Goal: Information Seeking & Learning: Learn about a topic

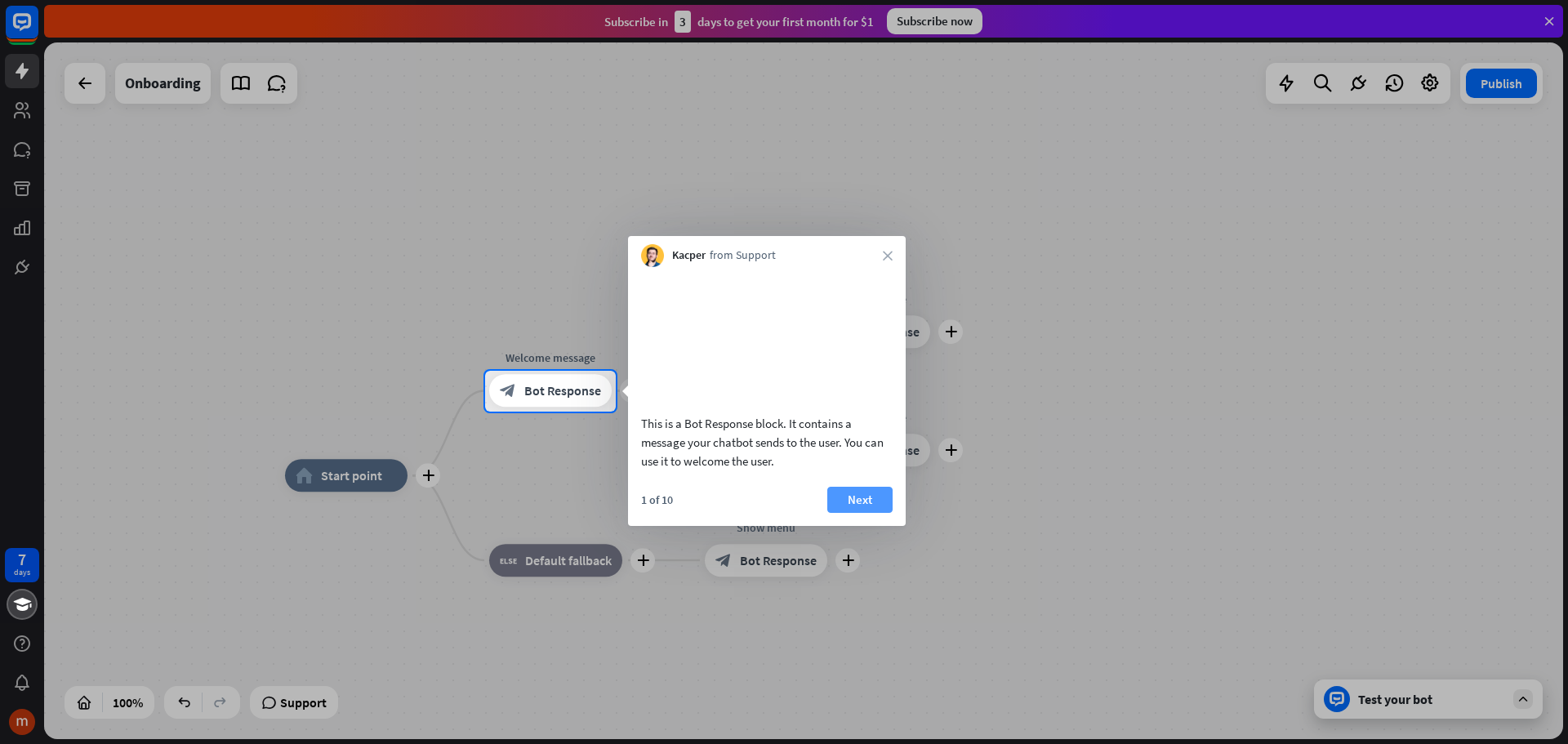
click at [846, 511] on button "Next" at bounding box center [859, 499] width 65 height 26
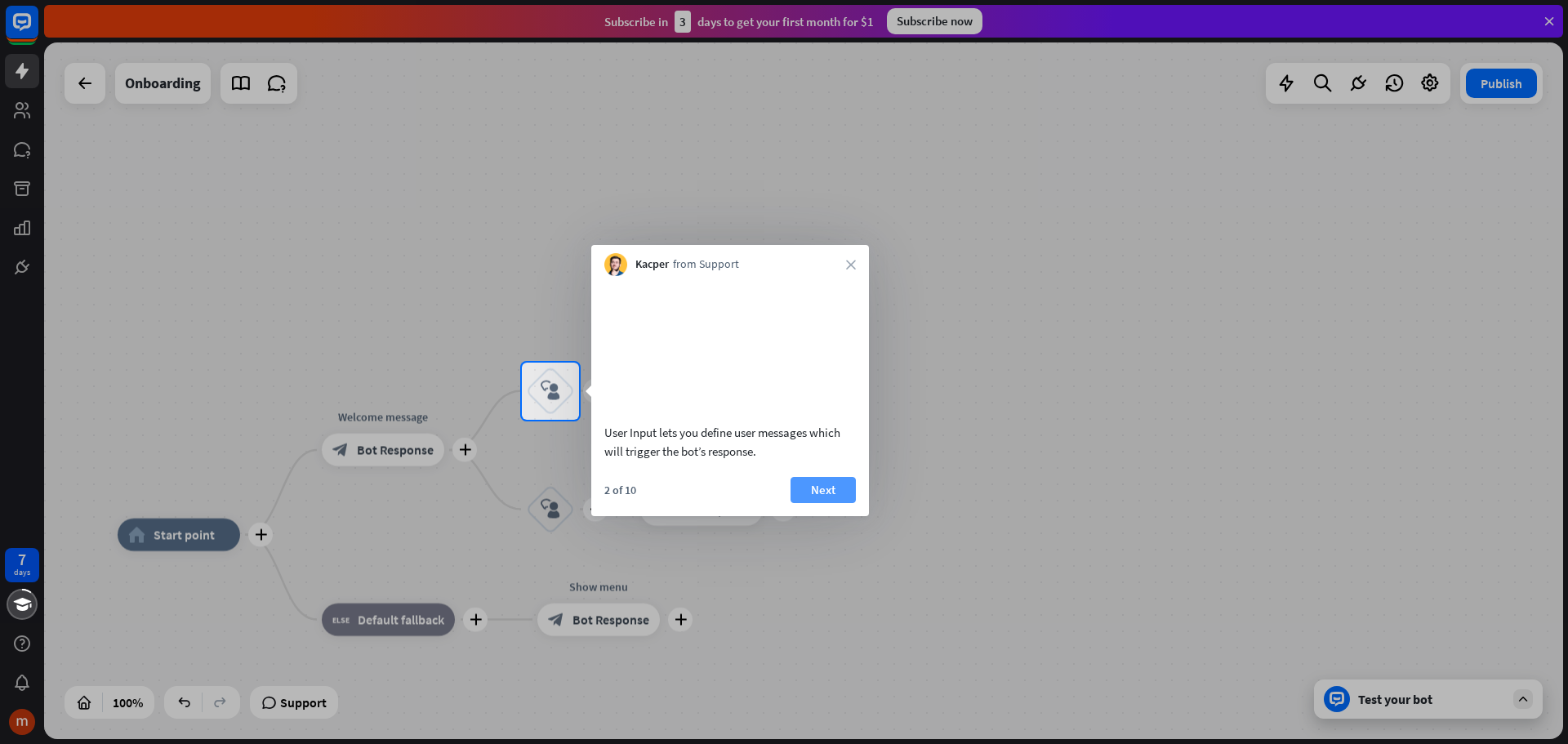
click at [833, 503] on button "Next" at bounding box center [823, 490] width 65 height 26
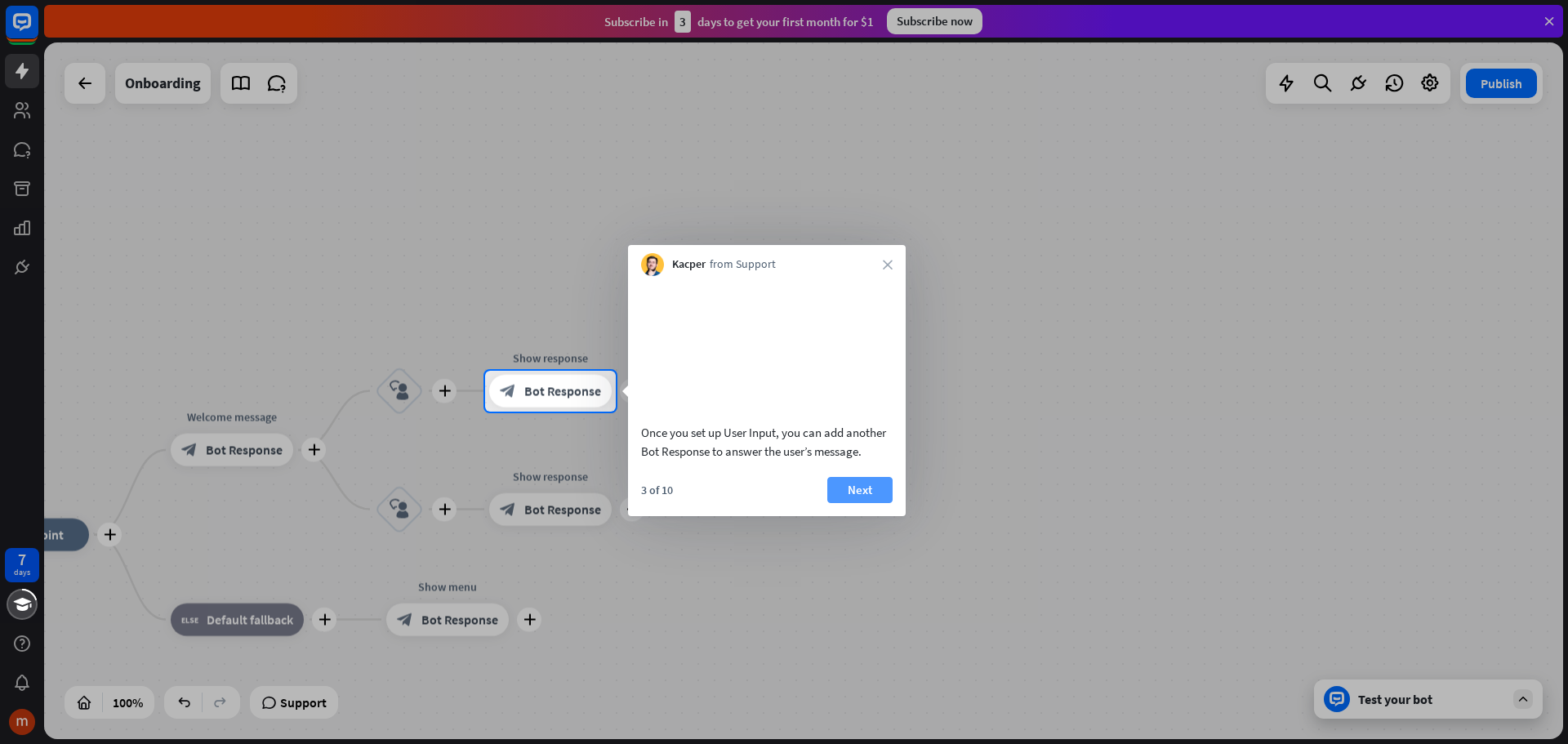
click at [847, 503] on button "Next" at bounding box center [859, 490] width 65 height 26
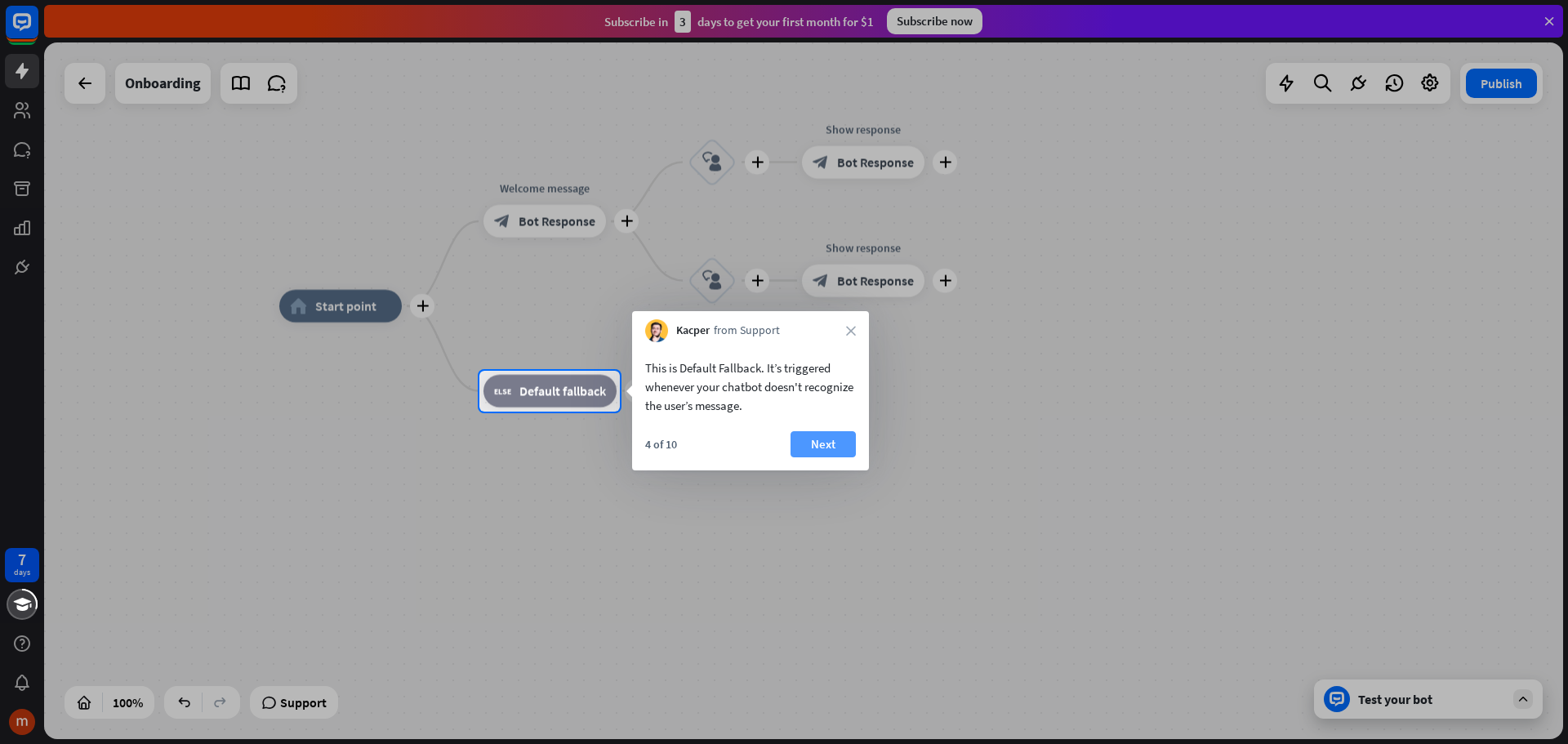
click at [826, 443] on button "Next" at bounding box center [823, 445] width 65 height 26
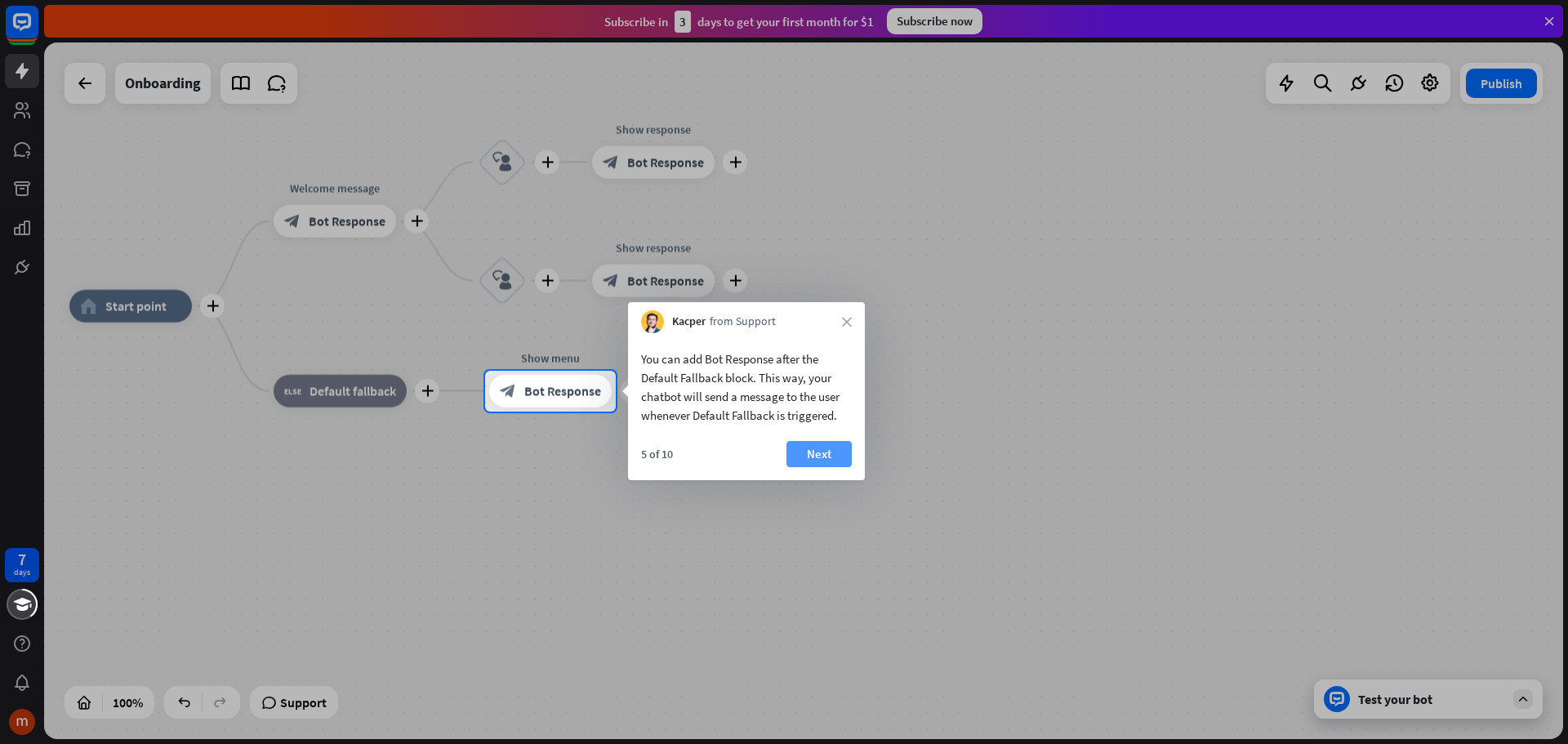
click at [832, 445] on button "Next" at bounding box center [819, 454] width 65 height 26
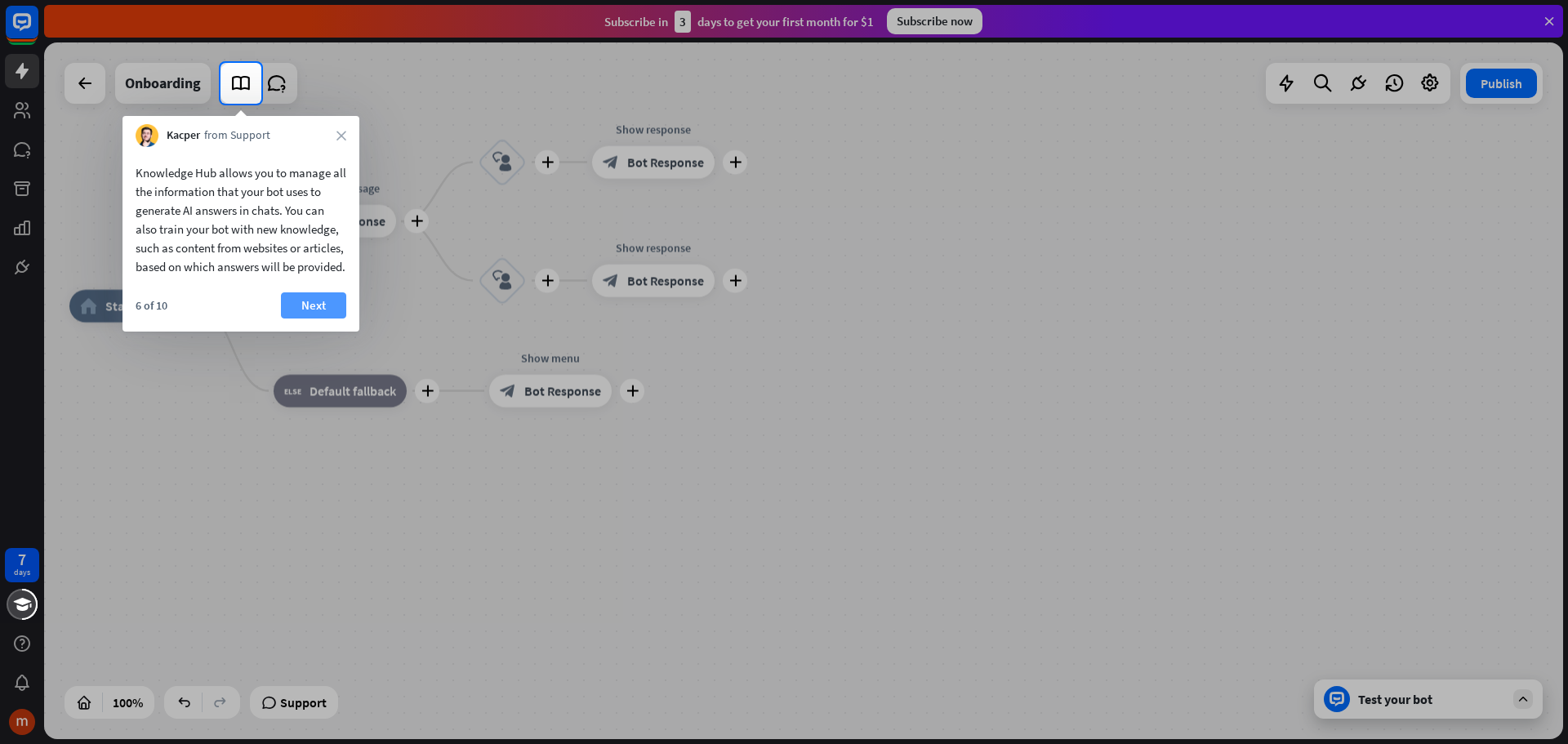
click at [331, 300] on button "Next" at bounding box center [313, 305] width 65 height 26
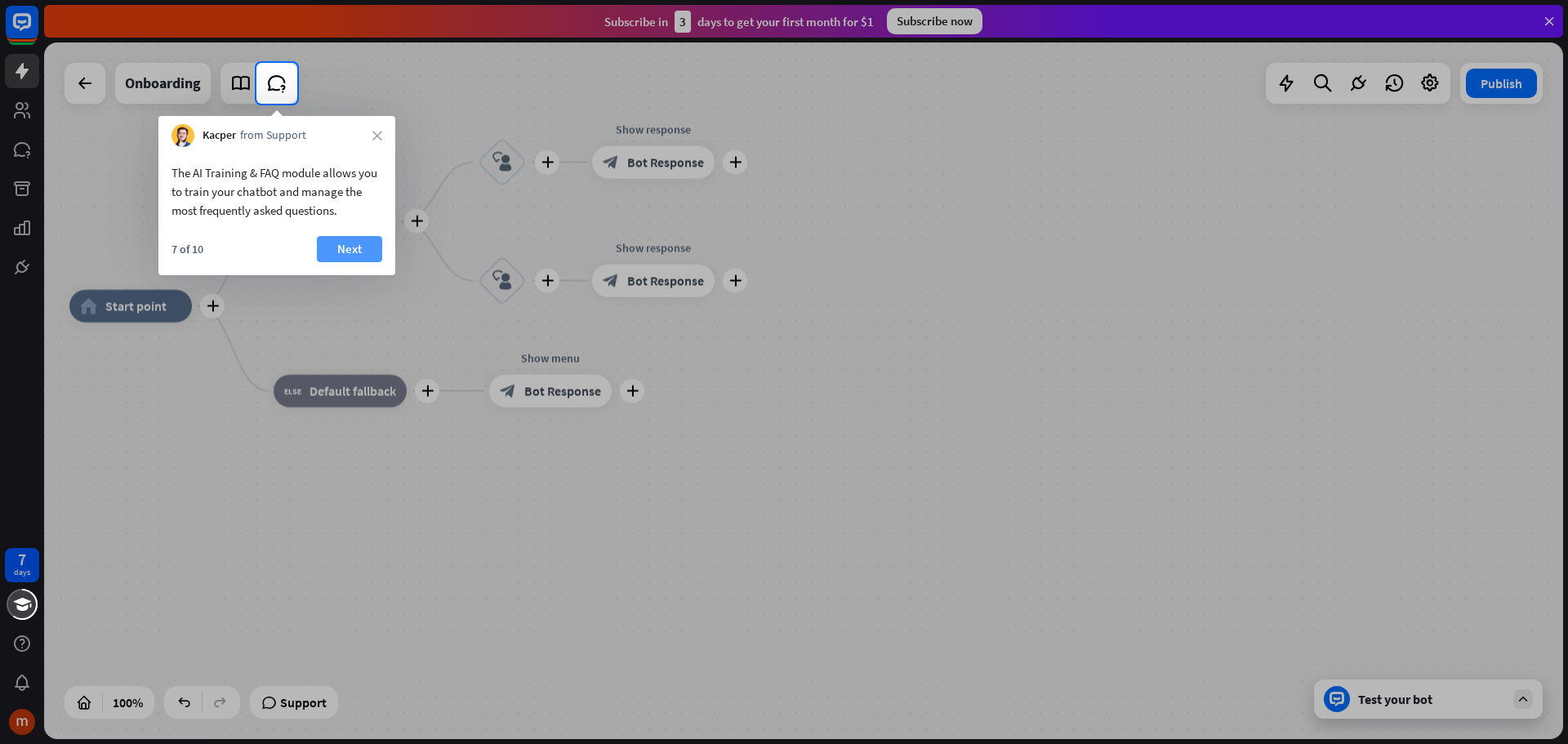
click at [344, 251] on button "Next" at bounding box center [349, 249] width 65 height 26
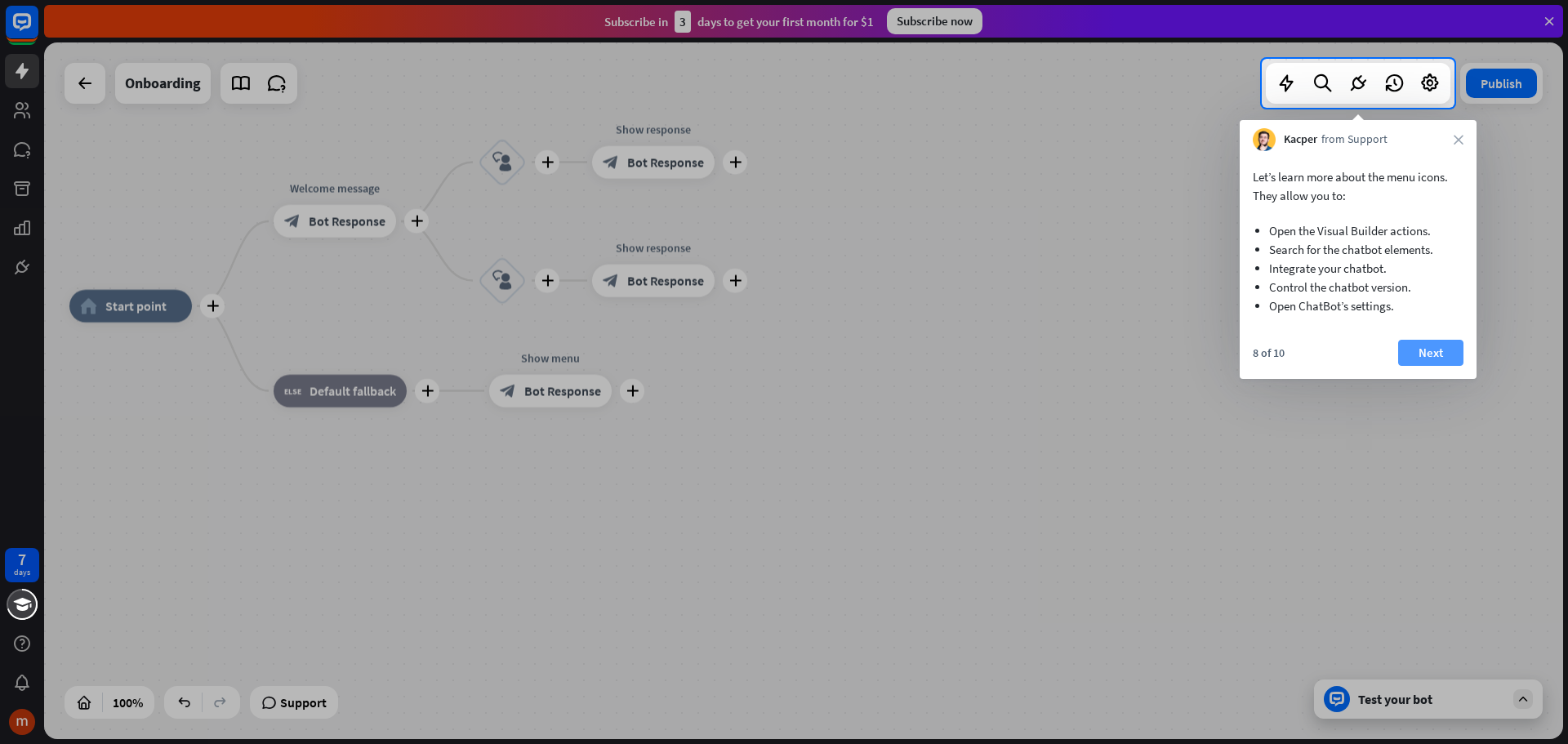
click at [1408, 348] on button "Next" at bounding box center [1431, 353] width 65 height 26
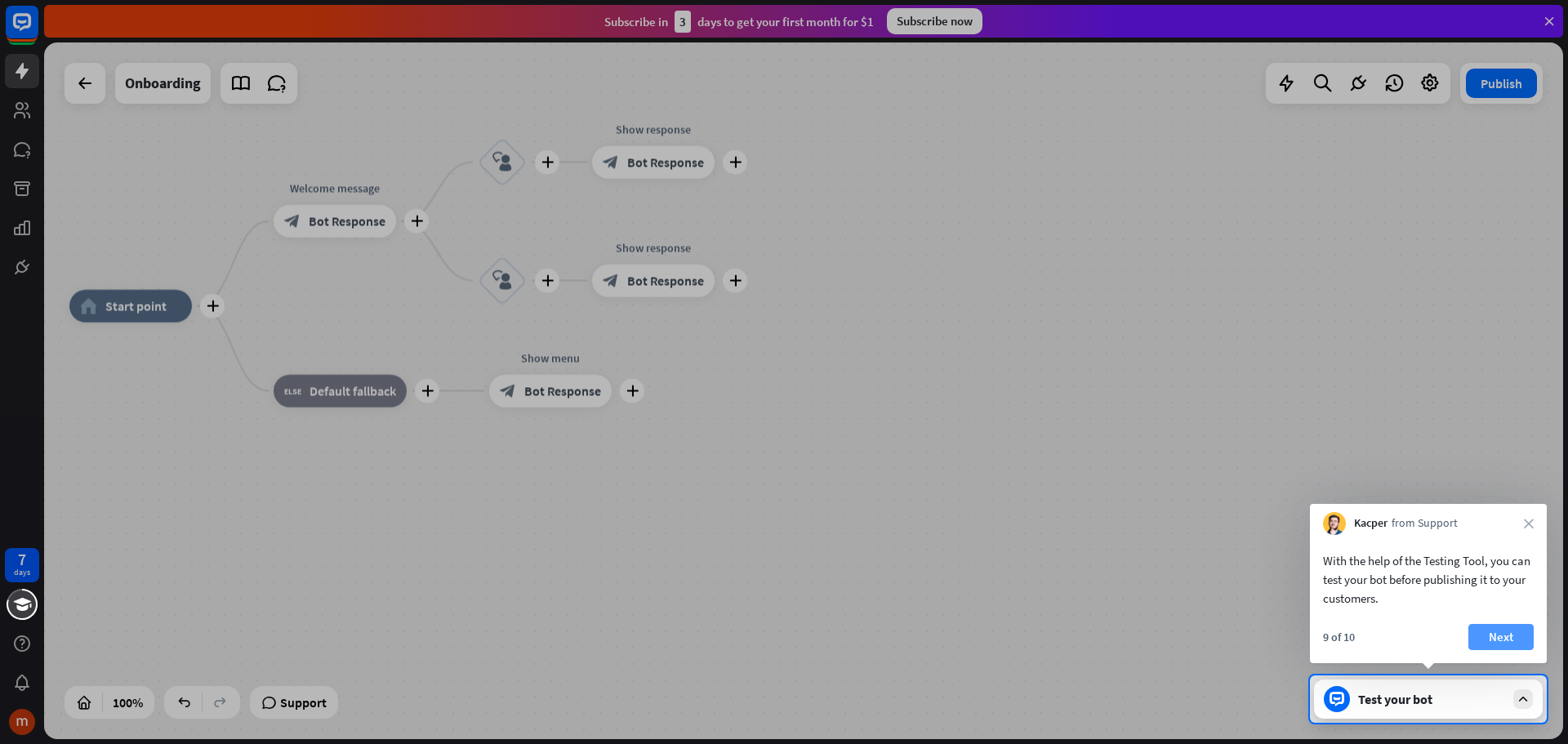
click at [1511, 631] on button "Next" at bounding box center [1500, 637] width 65 height 26
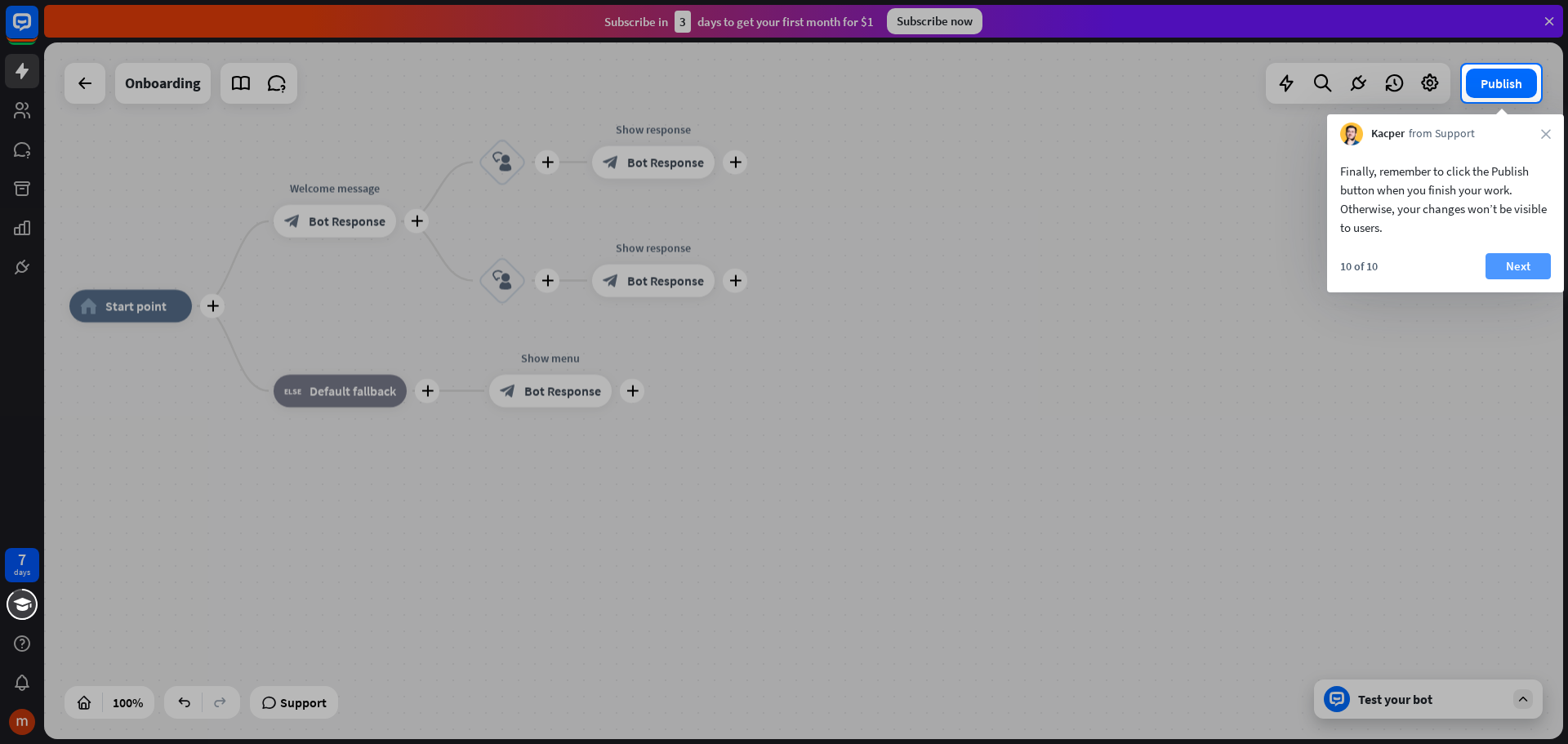
click at [1502, 267] on button "Next" at bounding box center [1517, 266] width 65 height 26
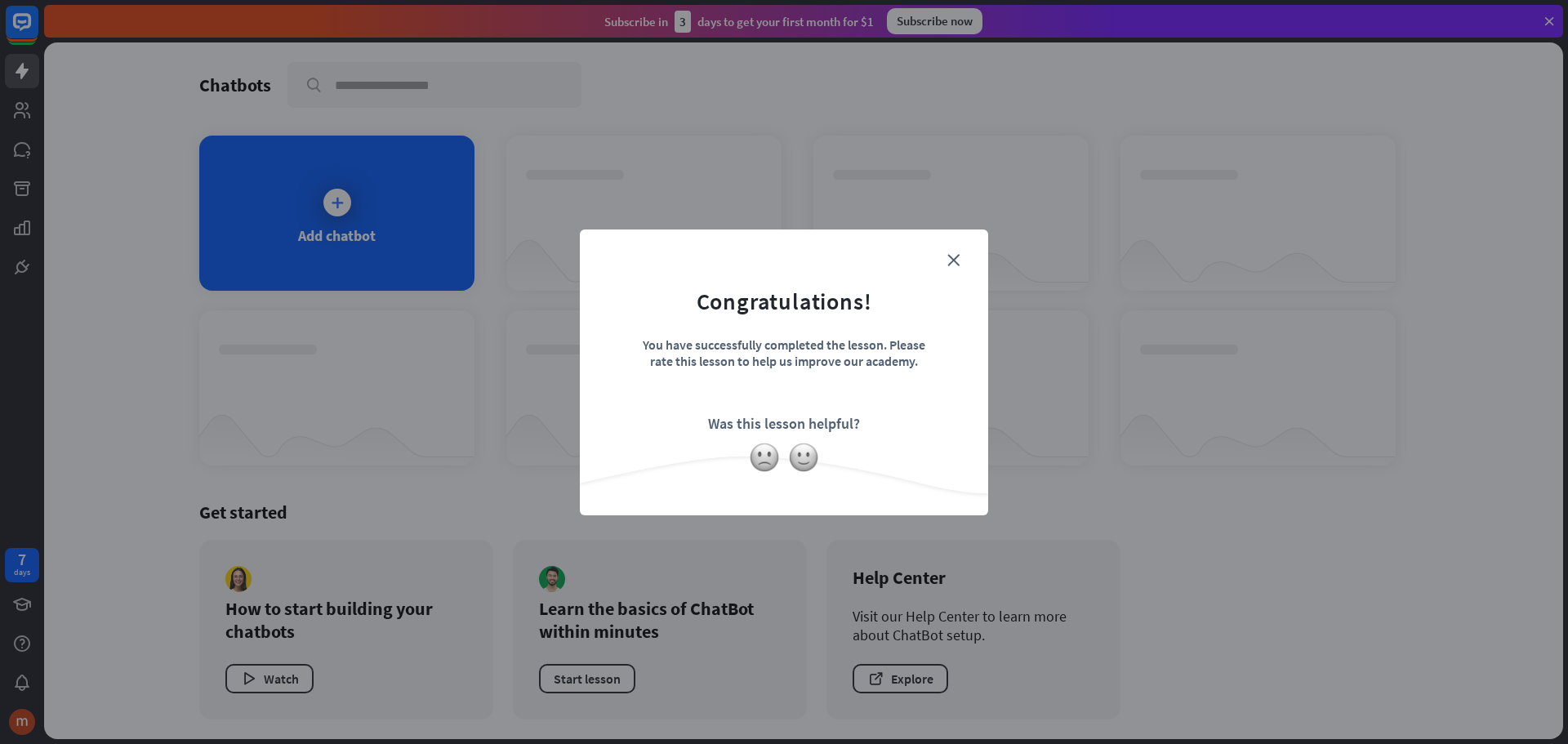
click at [954, 266] on form "Congratulations! You have successfully completed the lesson. Please rate this l…" at bounding box center [784, 347] width 367 height 195
click at [951, 253] on div "close Congratulations! You have successfully completed the lesson. Please rate …" at bounding box center [784, 372] width 408 height 286
click at [951, 262] on icon "close" at bounding box center [953, 260] width 12 height 12
